Goal: Information Seeking & Learning: Learn about a topic

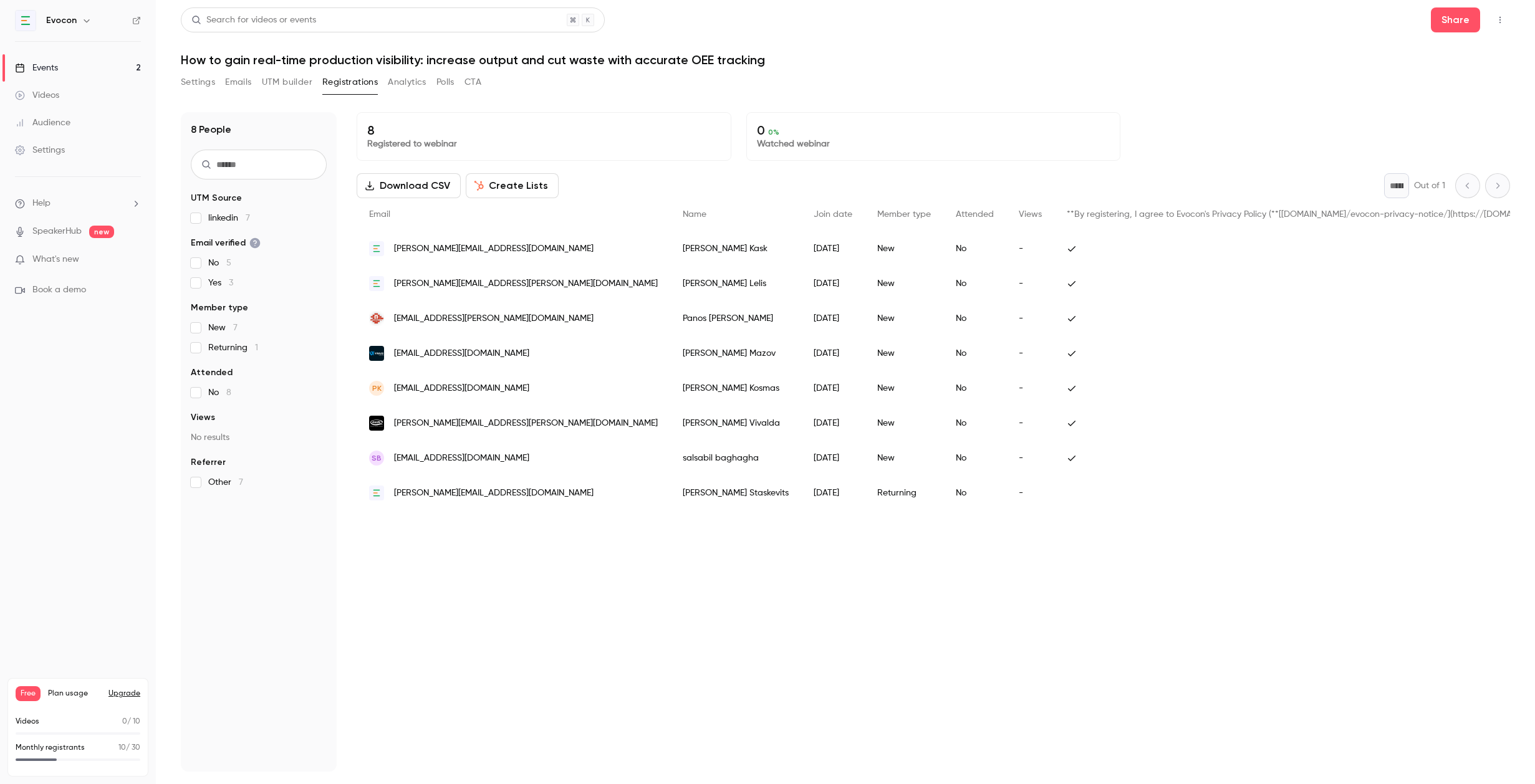
click at [45, 70] on div "Events" at bounding box center [36, 68] width 43 height 13
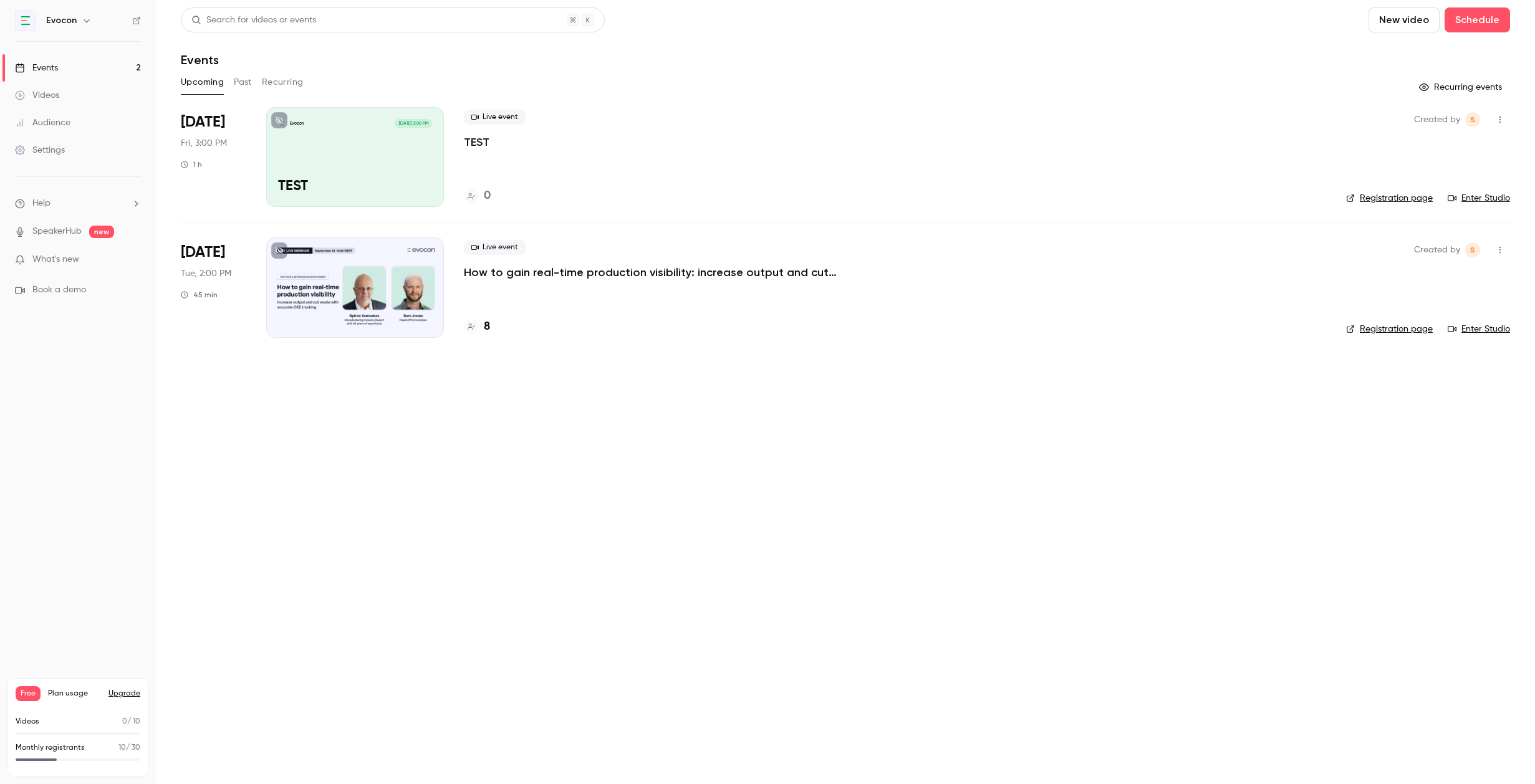
click at [1378, 329] on link "Registration page" at bounding box center [1389, 328] width 86 height 13
click at [522, 291] on div "Live event How to gain real-time production visibility: increase output and cut…" at bounding box center [895, 288] width 863 height 100
click at [519, 283] on div "Live event How to gain real-time production visibility: increase output and cut…" at bounding box center [895, 288] width 863 height 100
click at [514, 275] on p "How to gain real-time production visibility: increase output and cut waste with…" at bounding box center [650, 272] width 374 height 15
click at [485, 326] on h4 "8" at bounding box center [487, 326] width 6 height 17
